Goal: Task Accomplishment & Management: Use online tool/utility

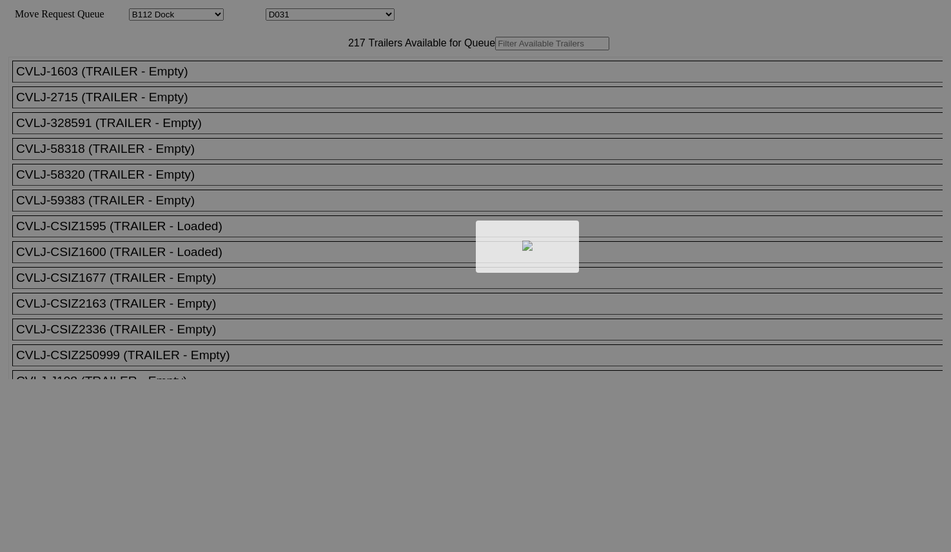
select select "121"
select select "3277"
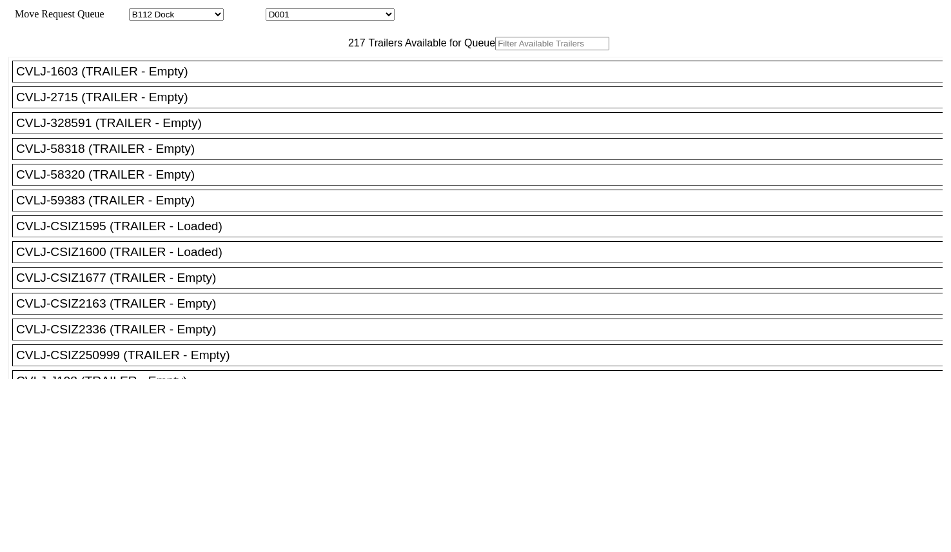
click at [495, 50] on input "text" at bounding box center [552, 44] width 114 height 14
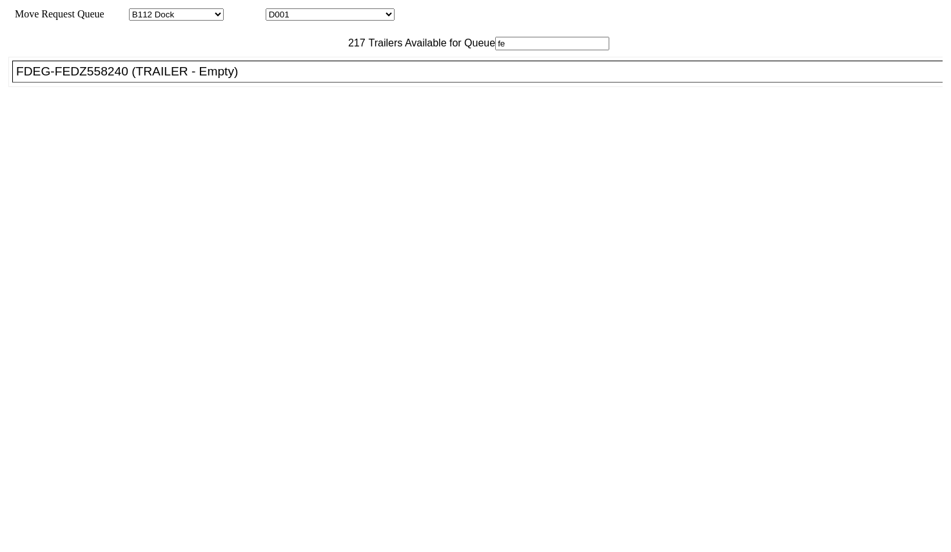
type input "fe"
click at [279, 79] on div "FDEG-FEDZ558240 (TRAILER - Empty)" at bounding box center [483, 71] width 934 height 14
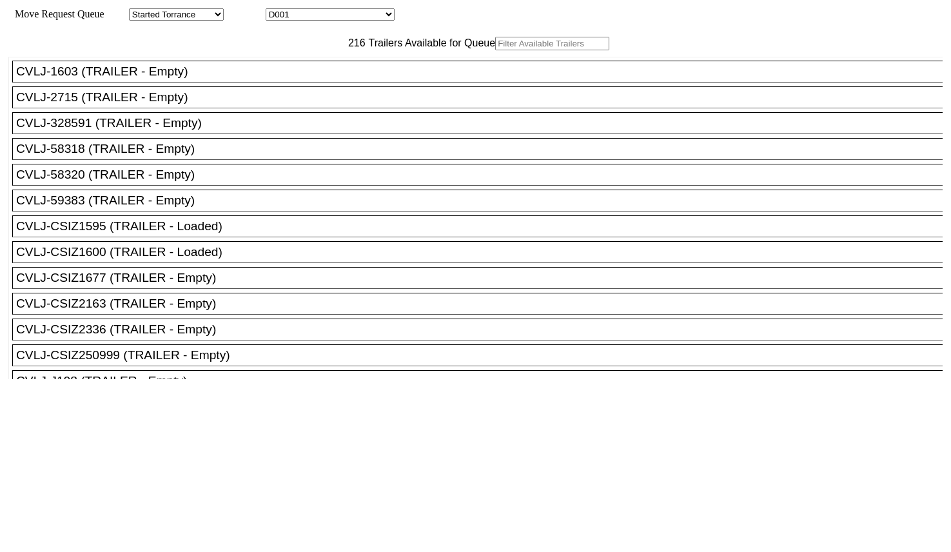
click at [495, 50] on input "text" at bounding box center [552, 44] width 114 height 14
paste input "CSIZ2163"
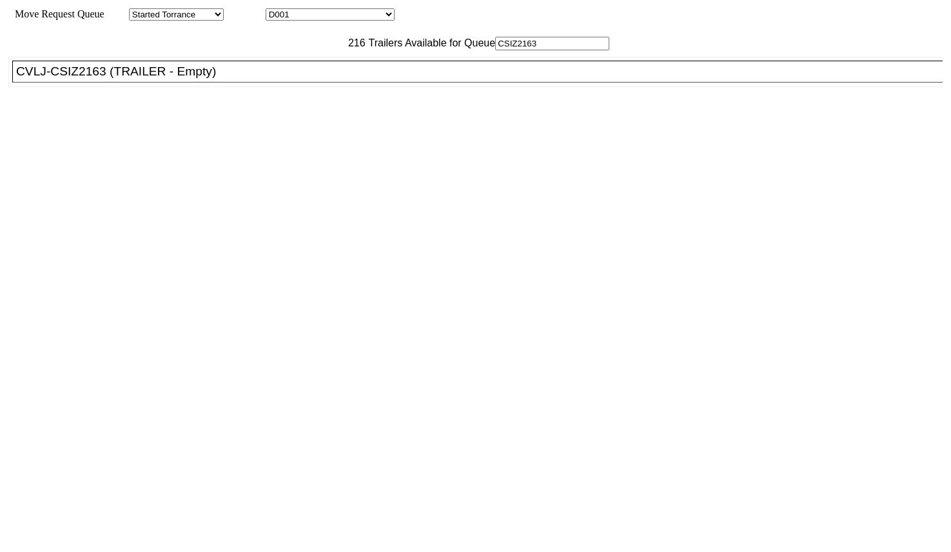
type input "CSIZ2163"
click at [240, 79] on div "CVLJ-CSIZ2163 (TRAILER - Empty)" at bounding box center [483, 71] width 934 height 14
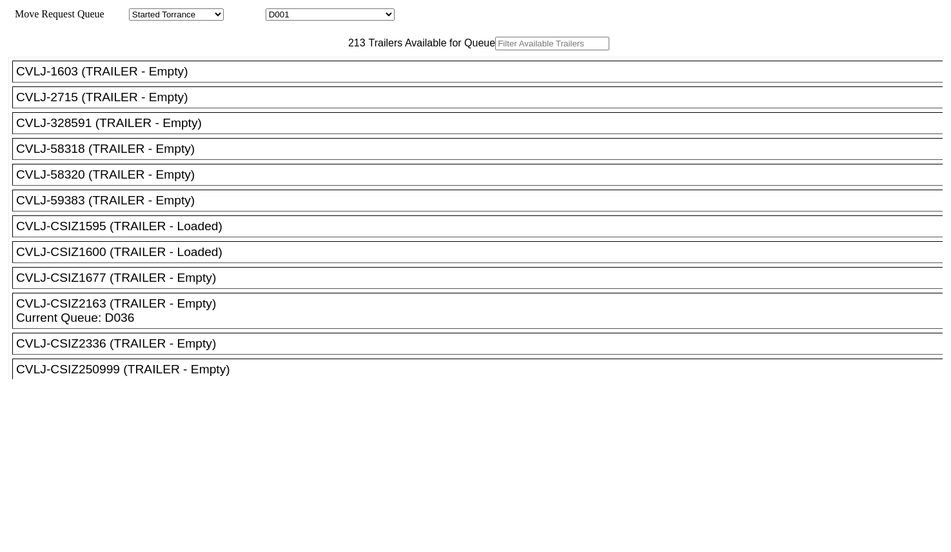
click at [495, 50] on input "text" at bounding box center [552, 44] width 114 height 14
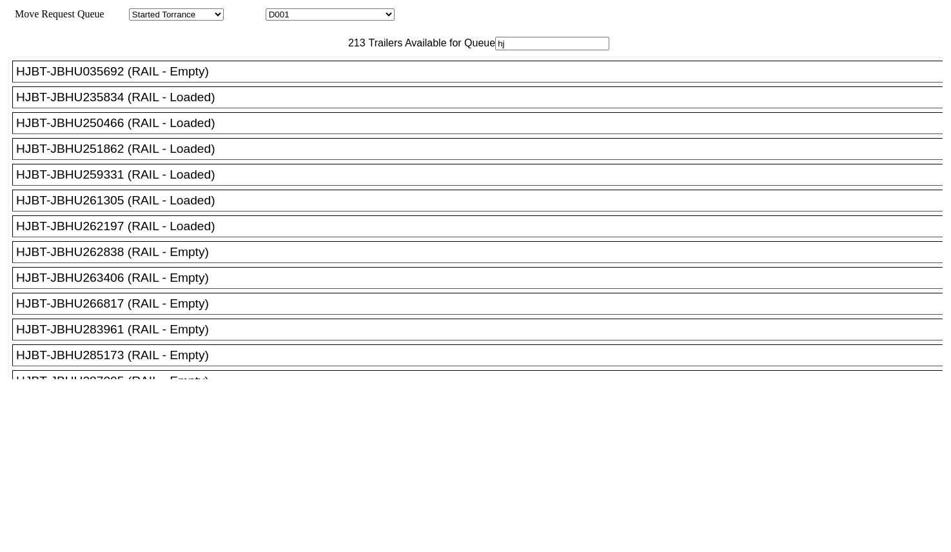
type input "hj"
click at [200, 336] on div "HJBT-JBHU283961 (RAIL - Empty)" at bounding box center [483, 329] width 934 height 14
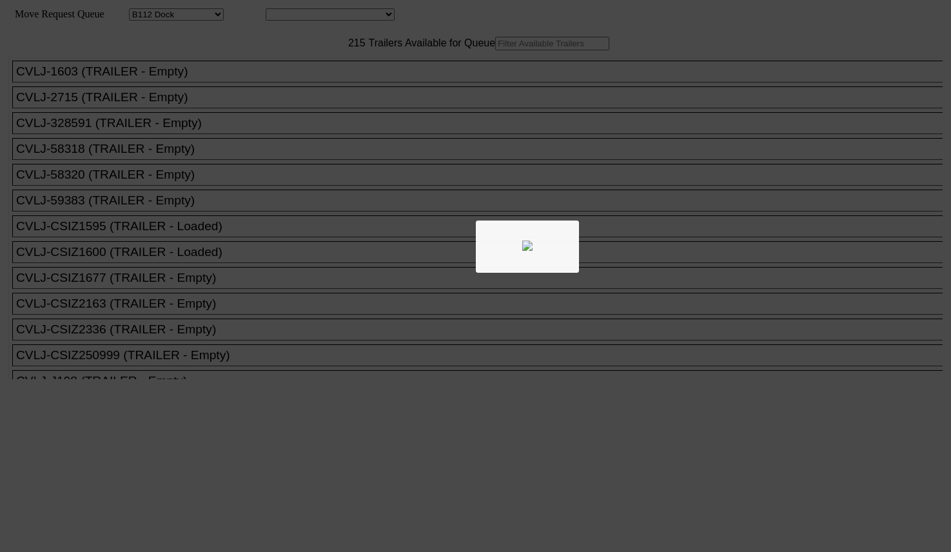
select select "121"
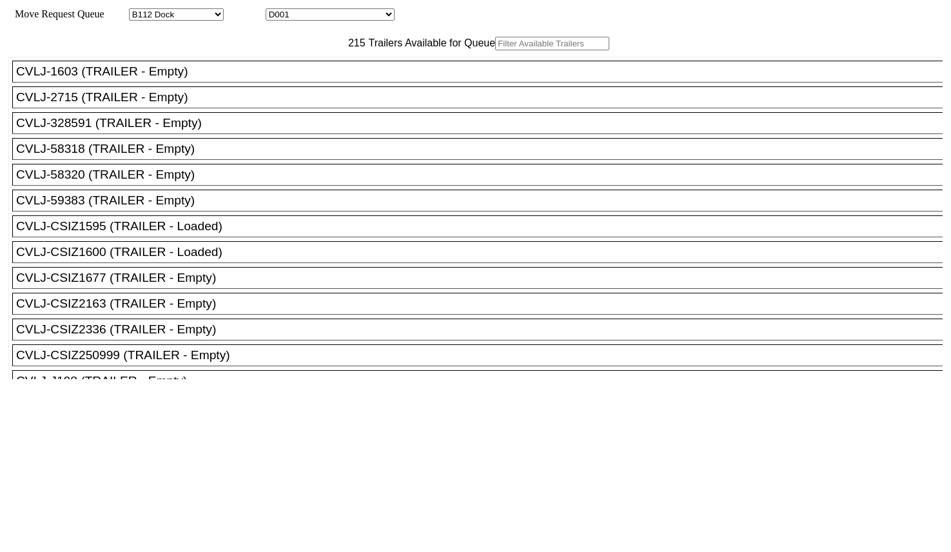
click at [495, 50] on input "text" at bounding box center [552, 44] width 114 height 14
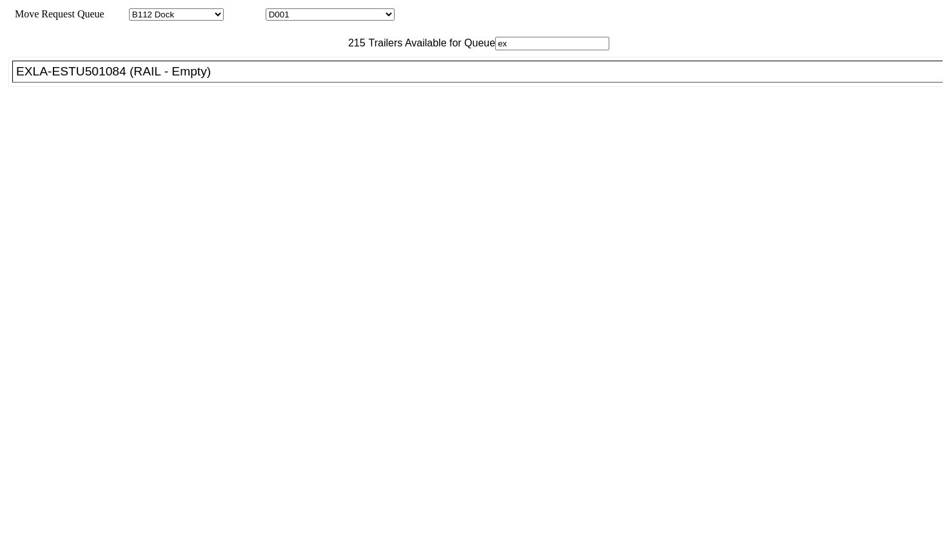
type input "ex"
click at [227, 79] on div "EXLA-ESTU501084 (RAIL - Empty)" at bounding box center [483, 71] width 934 height 14
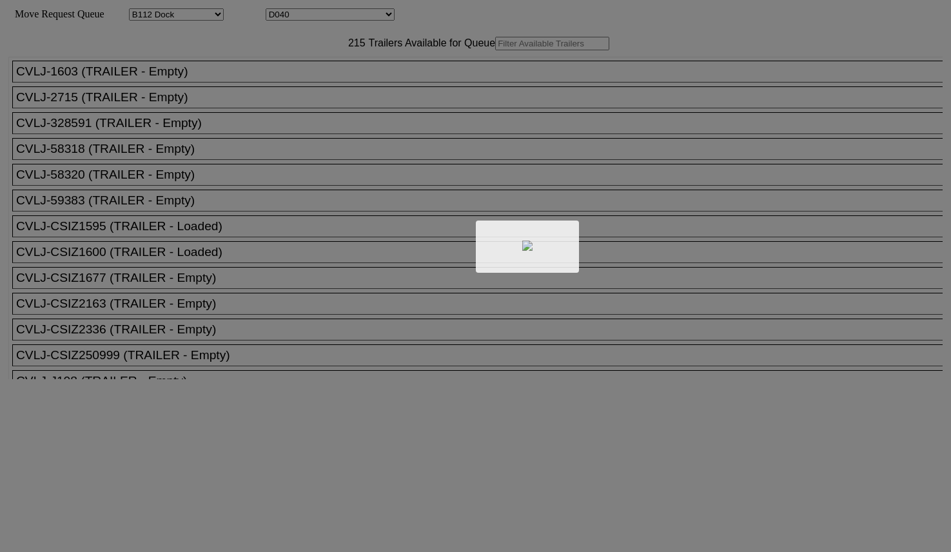
select select "121"
select select "3286"
click at [321, 74] on div at bounding box center [475, 276] width 951 height 552
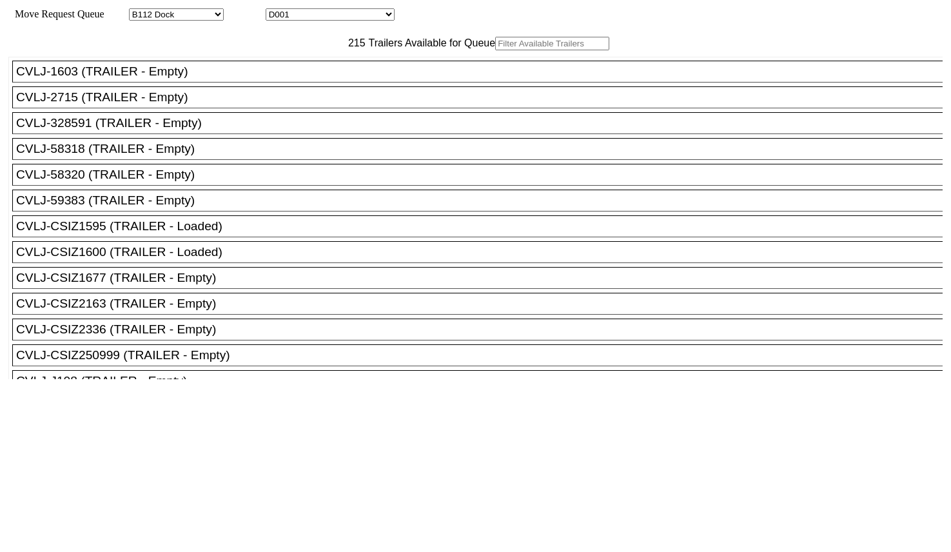
click at [495, 50] on input "text" at bounding box center [552, 44] width 114 height 14
paste input "CSIZ2336"
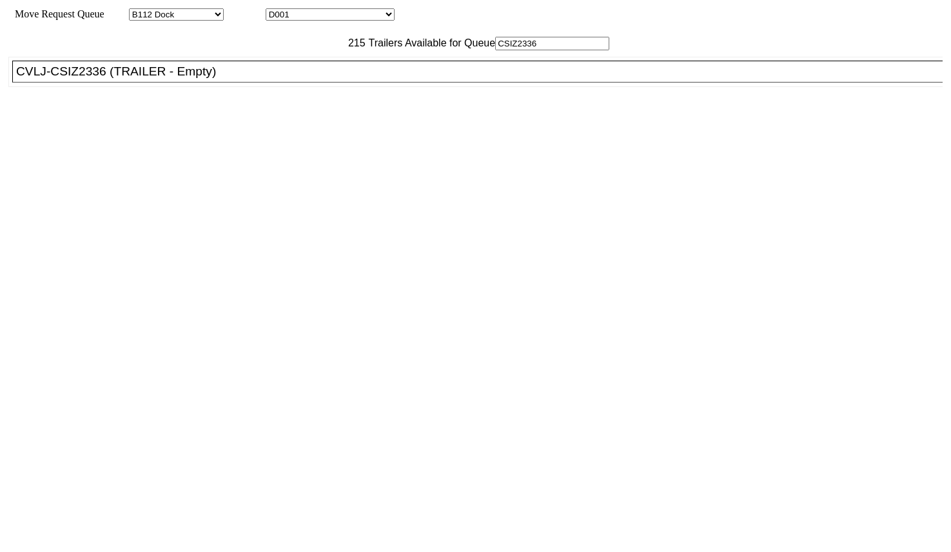
type input "CSIZ2336"
click at [293, 79] on div "CVLJ-CSIZ2336 (TRAILER - Empty)" at bounding box center [483, 71] width 934 height 14
